Goal: Participate in discussion: Engage in conversation with other users on a specific topic

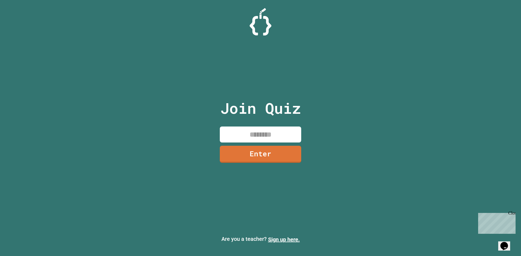
click at [256, 137] on input at bounding box center [260, 135] width 81 height 16
type input "********"
click at [279, 158] on link "Enter" at bounding box center [260, 154] width 79 height 18
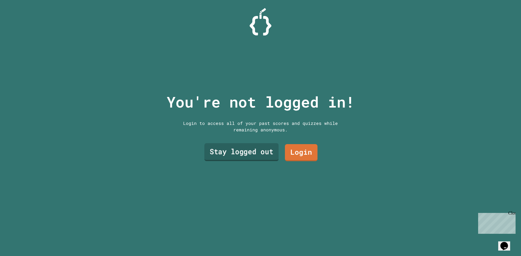
click at [263, 148] on link "Stay logged out" at bounding box center [241, 153] width 74 height 18
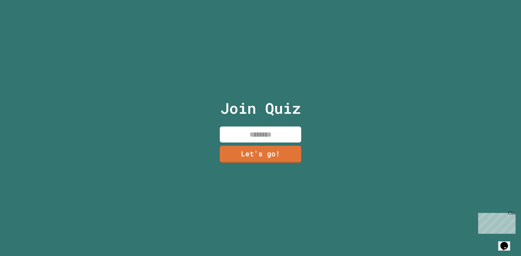
click at [269, 132] on input at bounding box center [260, 135] width 81 height 16
type input "*******"
click at [270, 152] on link "Let's go!" at bounding box center [260, 154] width 81 height 18
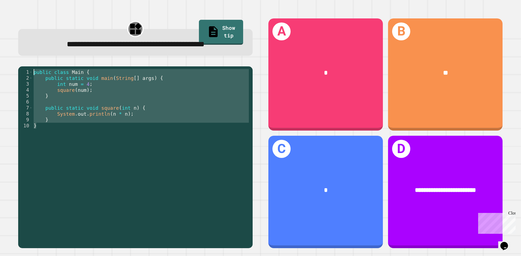
drag, startPoint x: 43, startPoint y: 140, endPoint x: 23, endPoint y: 78, distance: 65.5
click at [23, 78] on div "**********" at bounding box center [135, 133] width 250 height 246
type textarea "**********"
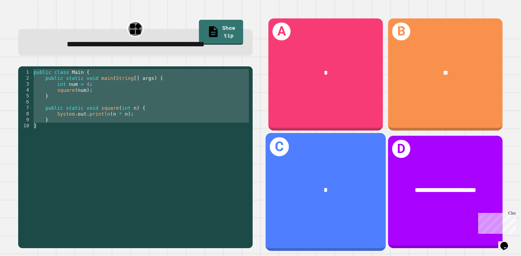
click at [349, 205] on div "C *" at bounding box center [326, 192] width 120 height 118
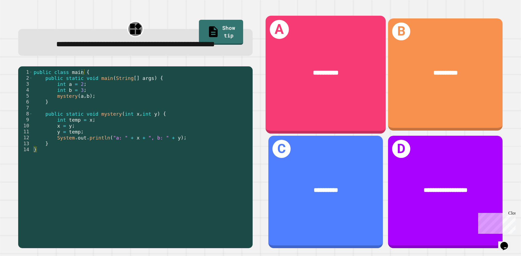
click at [287, 72] on div "**********" at bounding box center [326, 73] width 94 height 10
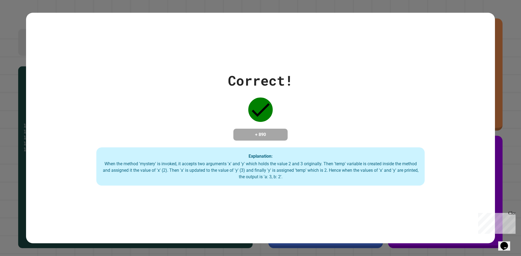
click at [449, 57] on div "Correct! + 890 Explanation: When the method 'mystery' is invoked, it accepts tw…" at bounding box center [260, 128] width 469 height 231
drag, startPoint x: 514, startPoint y: 8, endPoint x: 514, endPoint y: 13, distance: 5.2
click at [514, 10] on div "Correct! + 890 Explanation: When the method 'mystery' is invoked, it accepts tw…" at bounding box center [260, 128] width 521 height 256
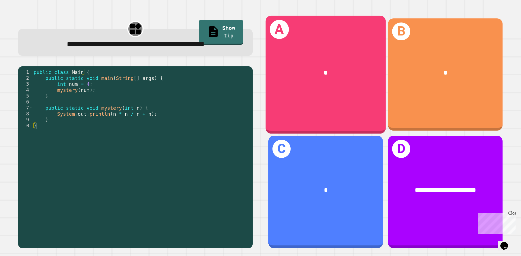
click at [309, 79] on div "*" at bounding box center [326, 73] width 120 height 36
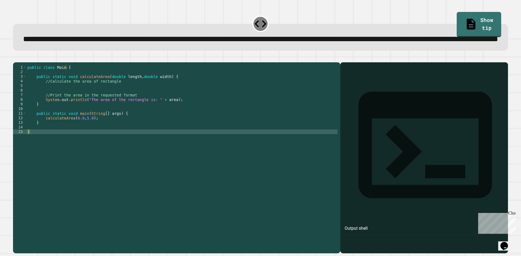
click at [165, 129] on div "public class Main { public static void calculateArea ( double length , double w…" at bounding box center [181, 145] width 311 height 161
click at [120, 151] on div "public class Main { public static void calculateArea ( double length , double w…" at bounding box center [181, 145] width 311 height 161
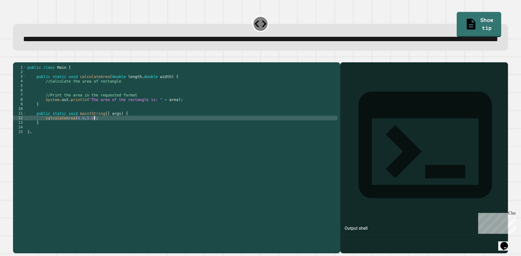
click at [95, 138] on div "public class Main { public static void calculateArea ( double length , double w…" at bounding box center [181, 145] width 311 height 161
type textarea "**********"
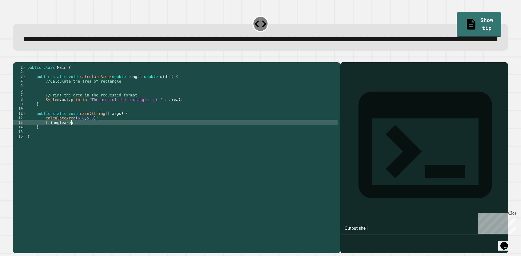
scroll to position [0, 3]
click at [45, 145] on div "public class Main { public static void calculateArea ( double length , double w…" at bounding box center [181, 145] width 311 height 161
click at [101, 143] on div "public class Main { public static void calculateArea ( double length , double w…" at bounding box center [181, 145] width 311 height 161
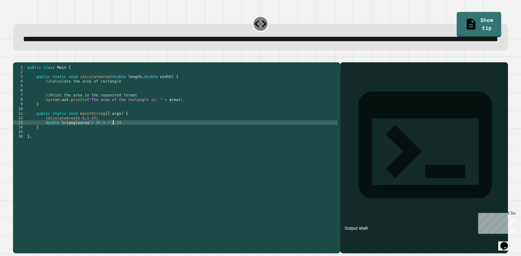
click at [131, 144] on div "public class Main { public static void calculateArea ( double length , double w…" at bounding box center [181, 145] width 311 height 161
type textarea "**********"
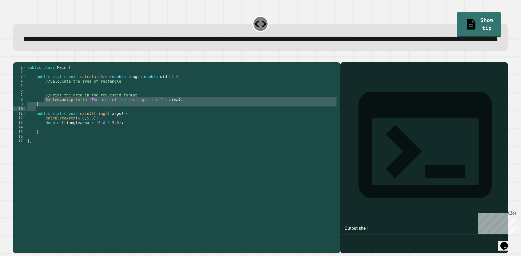
scroll to position [0, 1]
drag, startPoint x: 43, startPoint y: 120, endPoint x: 54, endPoint y: 128, distance: 13.6
click at [54, 128] on div "public class Main { public static void calculateArea ( double length , double w…" at bounding box center [181, 145] width 311 height 161
click at [126, 144] on div "public class Main { public static void calculateArea ( double length , double w…" at bounding box center [181, 145] width 311 height 161
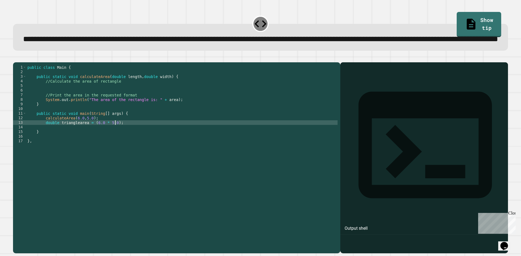
type textarea "**********"
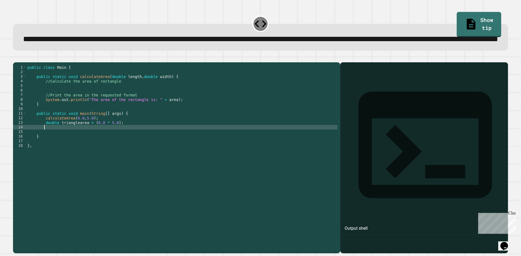
paste textarea "Cursor at row 14"
drag, startPoint x: 158, startPoint y: 149, endPoint x: 165, endPoint y: 149, distance: 6.8
click at [166, 149] on div "public class Main { public static void calculateArea ( double length , double w…" at bounding box center [181, 145] width 311 height 161
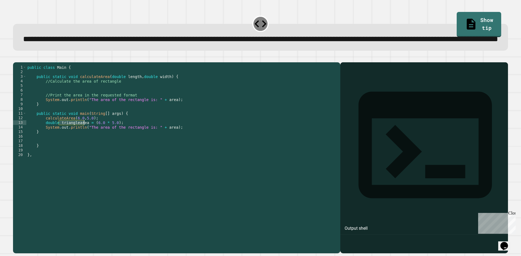
drag, startPoint x: 59, startPoint y: 143, endPoint x: 84, endPoint y: 143, distance: 25.0
click at [84, 143] on div "public class Main { public static void calculateArea ( double length , double w…" at bounding box center [181, 145] width 311 height 161
paste textarea "**********"
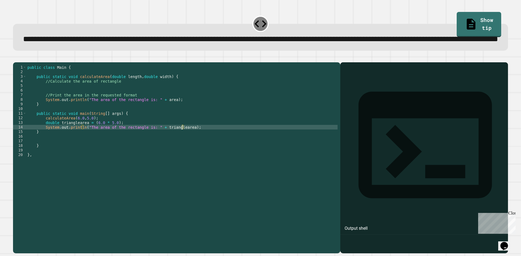
drag, startPoint x: 158, startPoint y: 149, endPoint x: 165, endPoint y: 148, distance: 7.1
click at [165, 148] on div "public class Main { public static void calculateArea ( double length , double w…" at bounding box center [181, 145] width 311 height 161
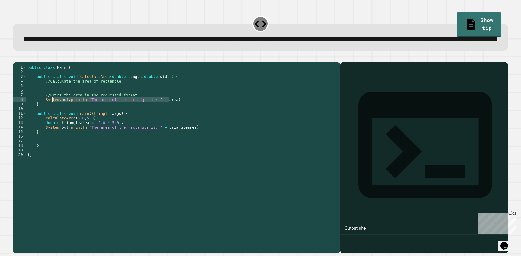
drag, startPoint x: 174, startPoint y: 120, endPoint x: 52, endPoint y: 121, distance: 121.8
click at [52, 121] on div "public class Main { public static void calculateArea ( double length , double w…" at bounding box center [181, 145] width 311 height 161
click at [70, 127] on div "public class Main { public static void calculateArea ( double length , double w…" at bounding box center [181, 145] width 311 height 161
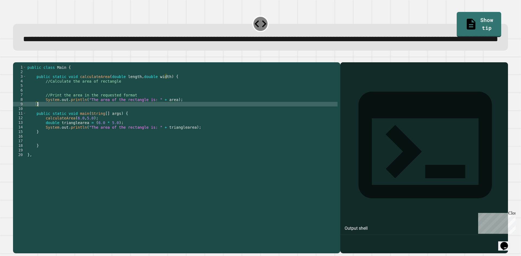
click at [133, 133] on div "public class Main { public static void calculateArea ( double length , double w…" at bounding box center [181, 145] width 311 height 161
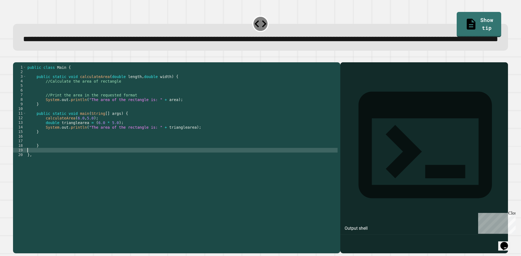
click at [114, 170] on div "public class Main { public static void calculateArea ( double length , double w…" at bounding box center [181, 145] width 311 height 161
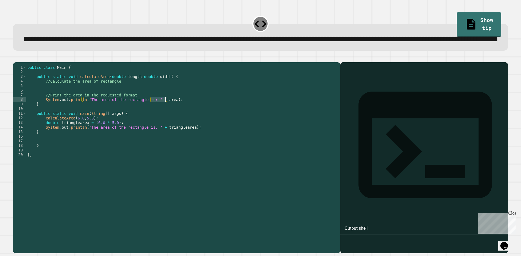
drag, startPoint x: 151, startPoint y: 121, endPoint x: 165, endPoint y: 121, distance: 13.8
click at [165, 121] on div "public class Main { public static void calculateArea ( double length , double w…" at bounding box center [181, 145] width 311 height 161
click at [16, 58] on button "button" at bounding box center [16, 58] width 0 height 0
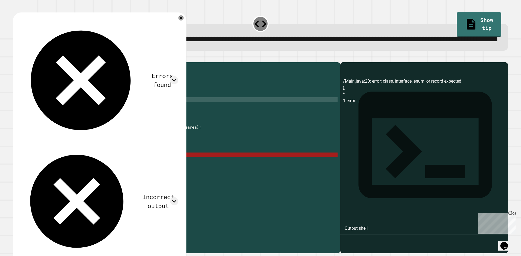
click at [34, 173] on div "public class Main { public static void calculateArea ( double length , double w…" at bounding box center [181, 145] width 311 height 161
click at [33, 176] on div "public class Main { public static void calculateArea ( double length , double w…" at bounding box center [181, 145] width 311 height 161
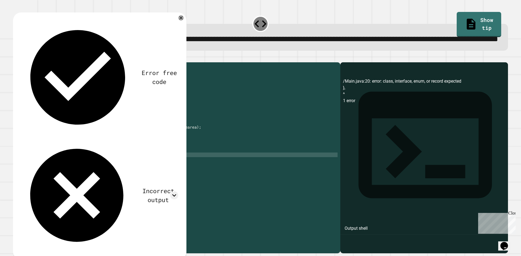
click at [16, 58] on icon "button" at bounding box center [16, 58] width 0 height 0
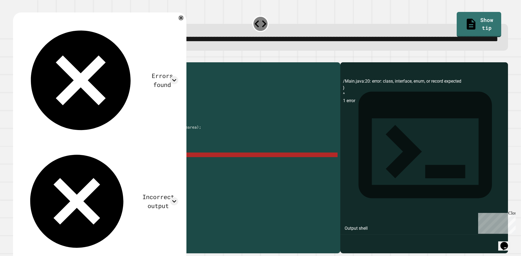
click at [26, 177] on div "public class Main { public static void calculateArea ( double length , double w…" at bounding box center [181, 145] width 311 height 161
click at [31, 176] on div "public class Main { public static void calculateArea ( double length , double w…" at bounding box center [181, 145] width 311 height 161
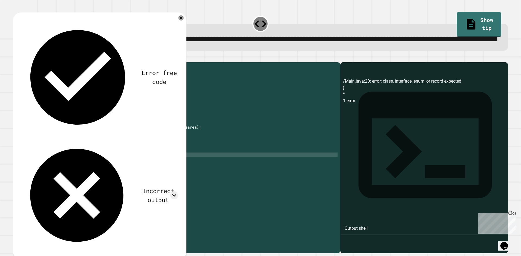
type textarea "*"
click at [22, 70] on div "Error free code /Main.java:20: error: class, interface, enum, or record expecte…" at bounding box center [99, 136] width 173 height 249
click at [16, 58] on icon "button" at bounding box center [16, 58] width 0 height 0
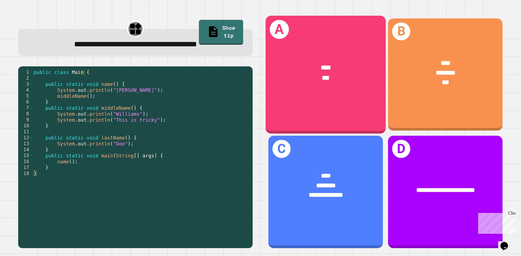
click at [327, 100] on div "A **** ***" at bounding box center [326, 74] width 120 height 118
